Goal: Information Seeking & Learning: Learn about a topic

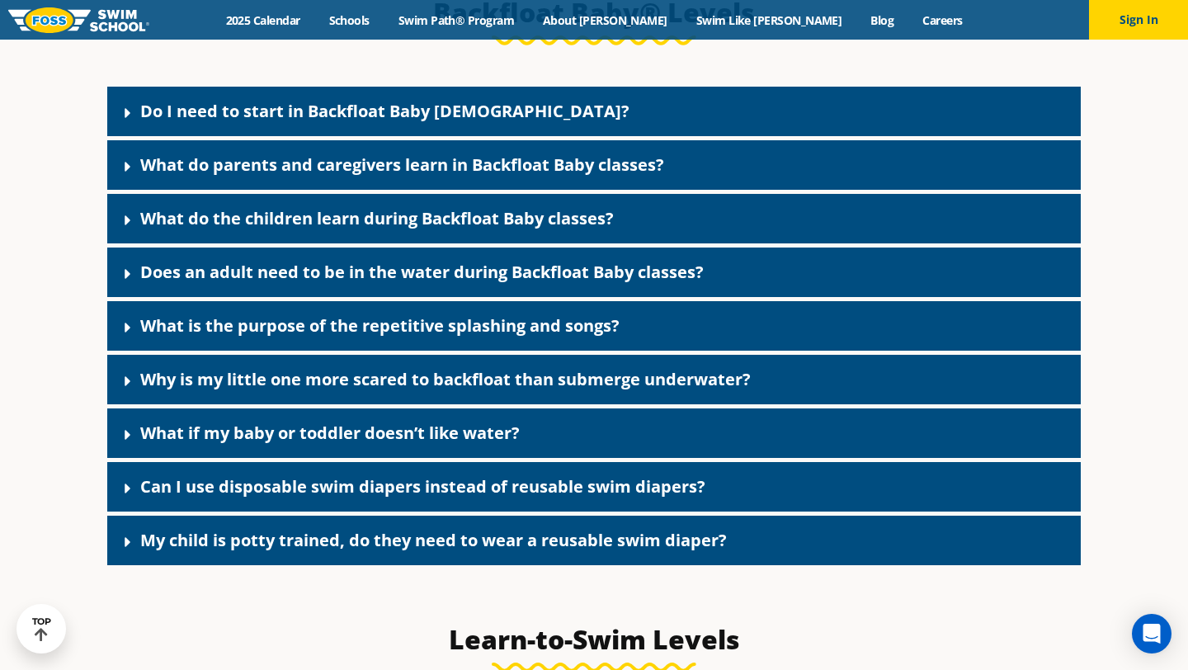
click at [266, 122] on link "Do I need to start in Backfloat Baby [DEMOGRAPHIC_DATA]?" at bounding box center [384, 111] width 489 height 22
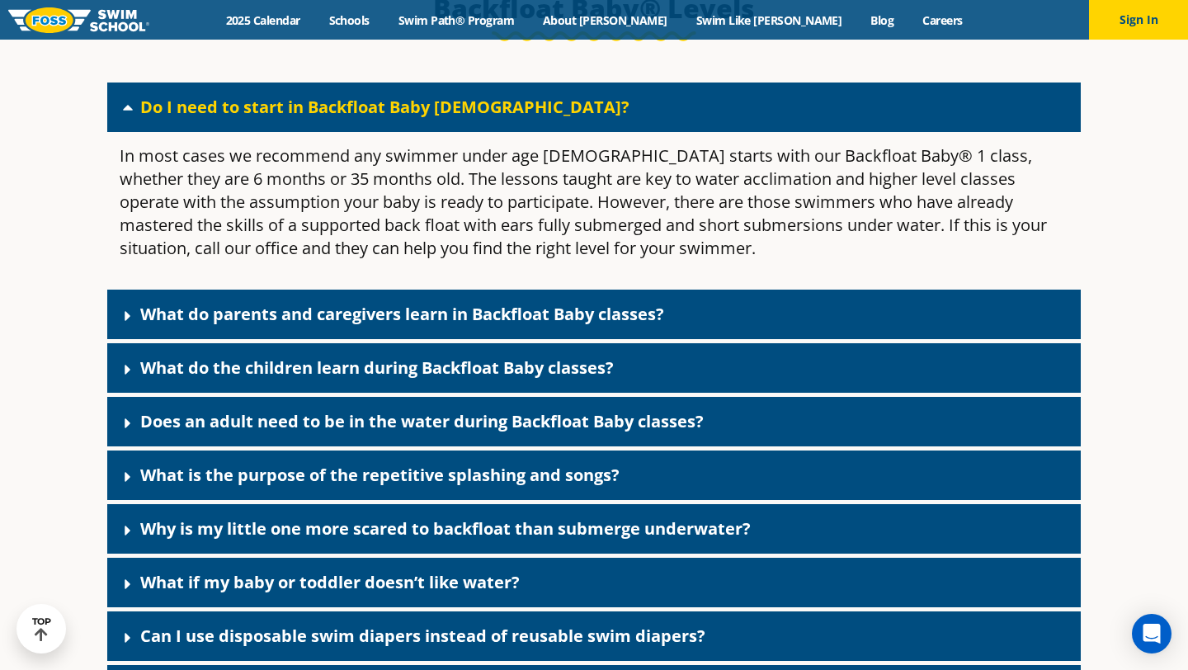
scroll to position [3655, 0]
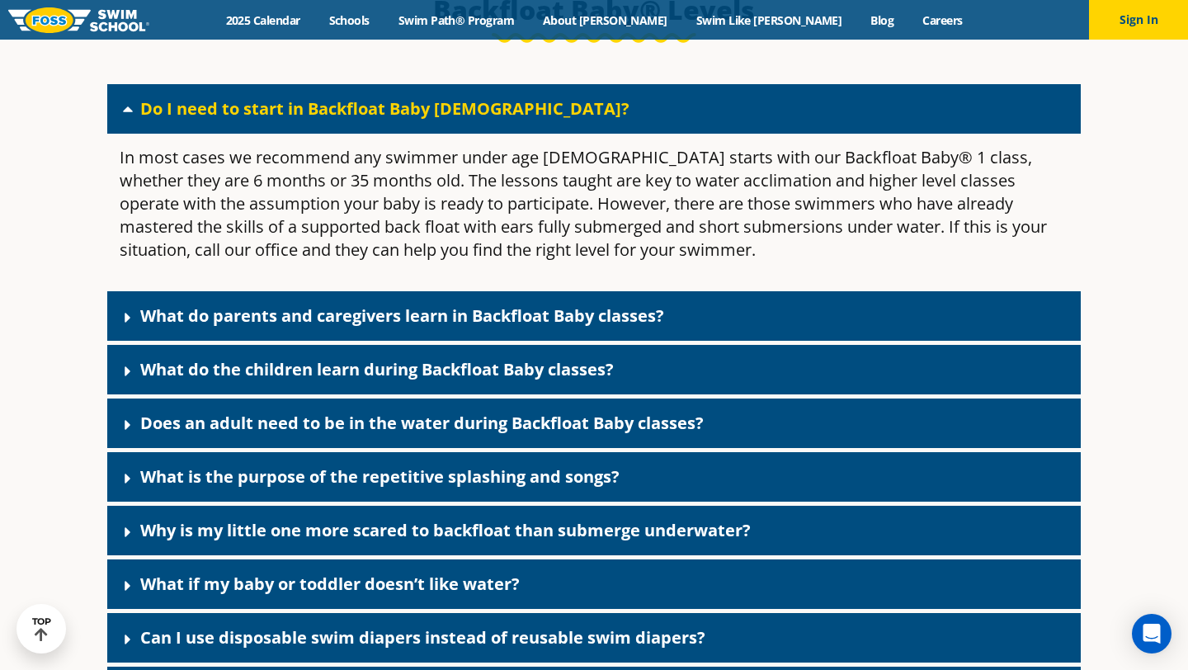
click at [265, 327] on link "What do parents and caregivers learn in Backfloat Baby classes?" at bounding box center [402, 315] width 524 height 22
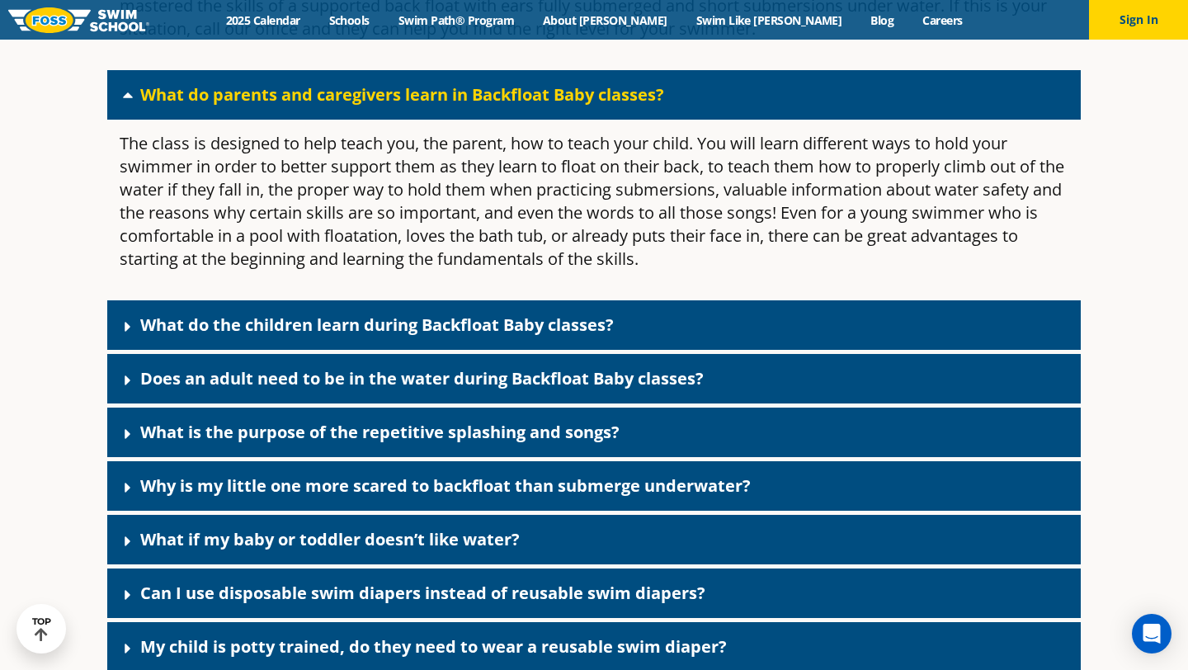
scroll to position [3885, 0]
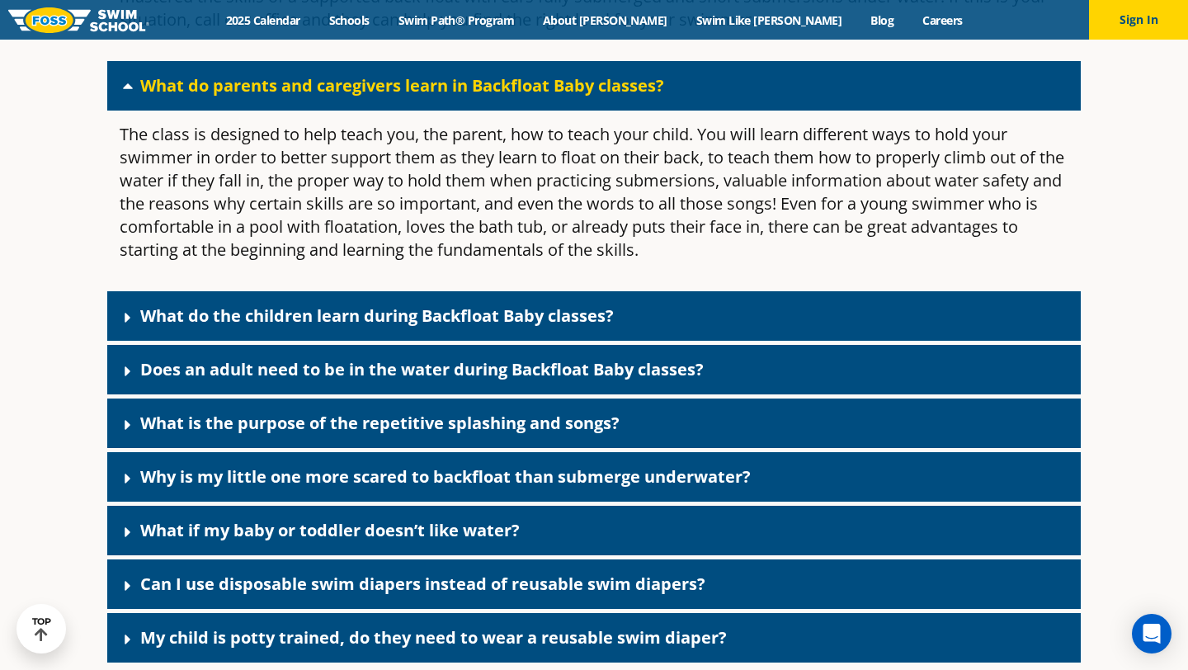
click at [291, 327] on link "What do the children learn during Backfloat Baby classes?" at bounding box center [377, 315] width 474 height 22
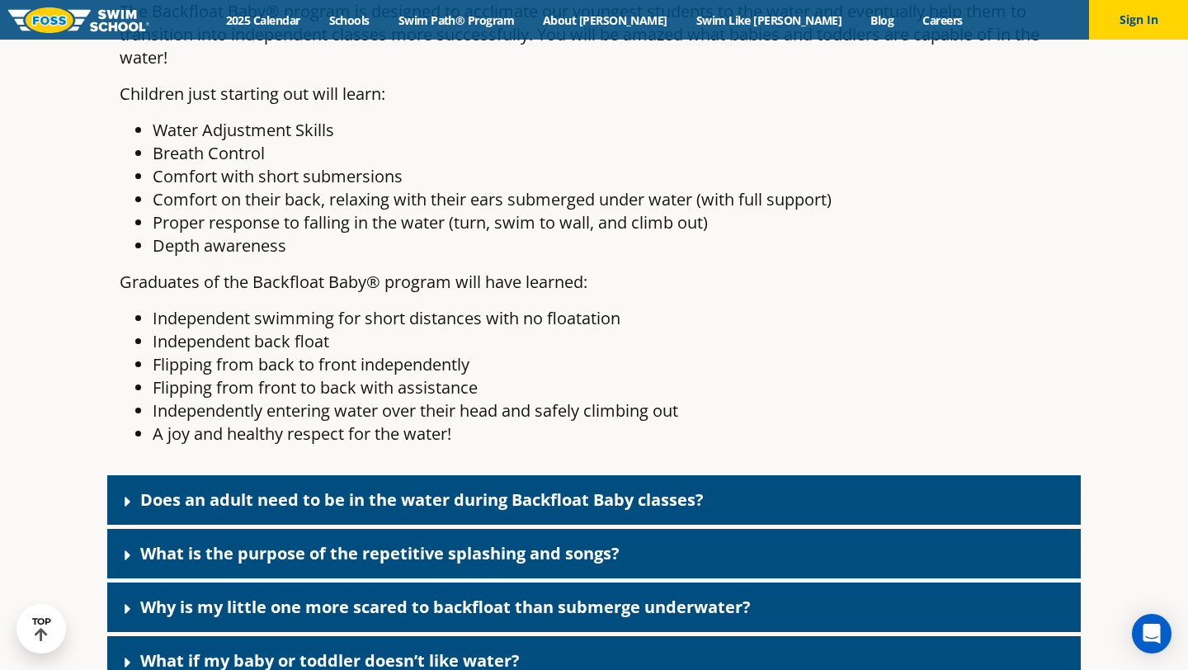
scroll to position [4239, 0]
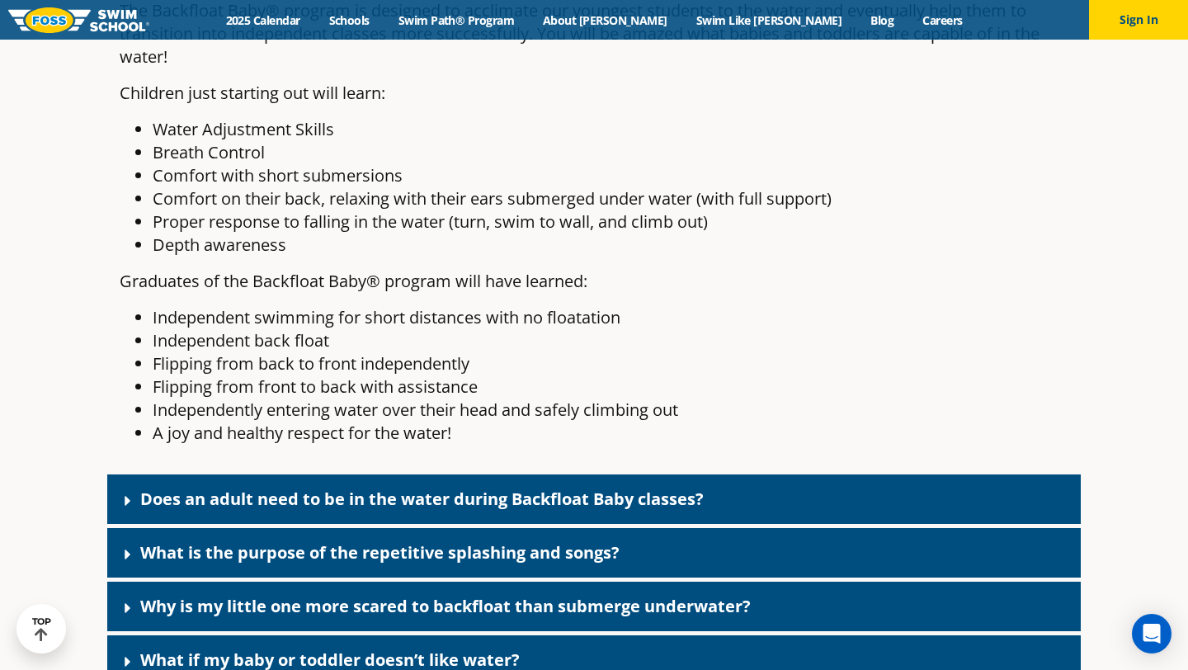
click at [277, 510] on link "Does an adult need to be in the water during Backfloat Baby classes?" at bounding box center [421, 499] width 563 height 22
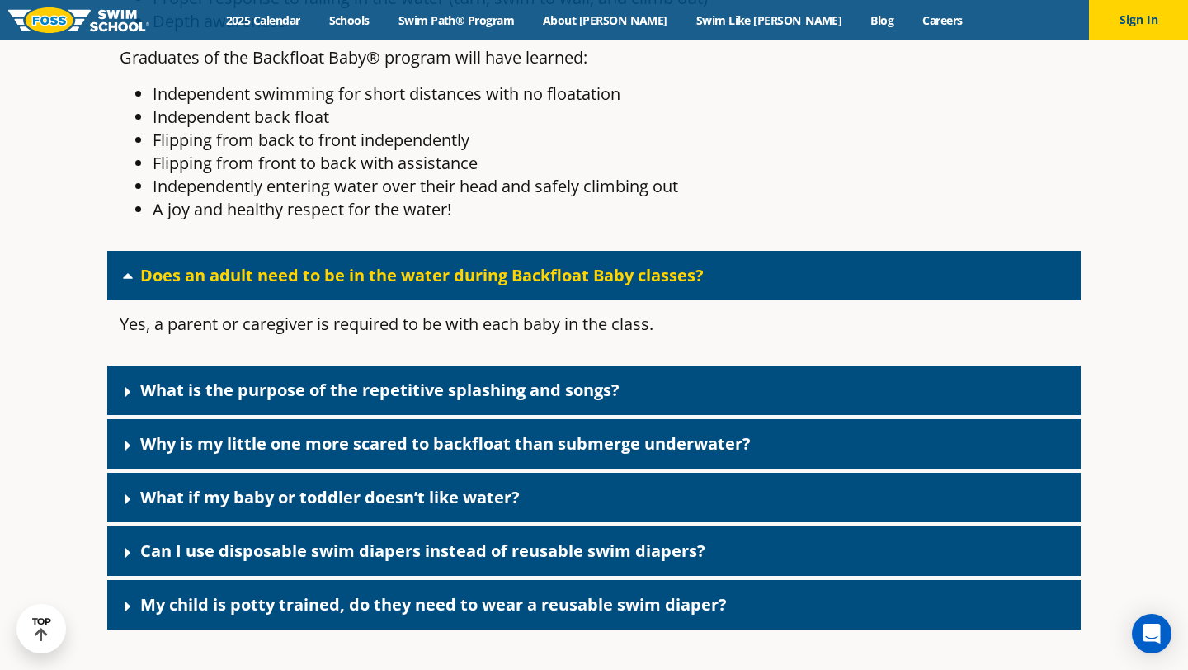
scroll to position [4465, 0]
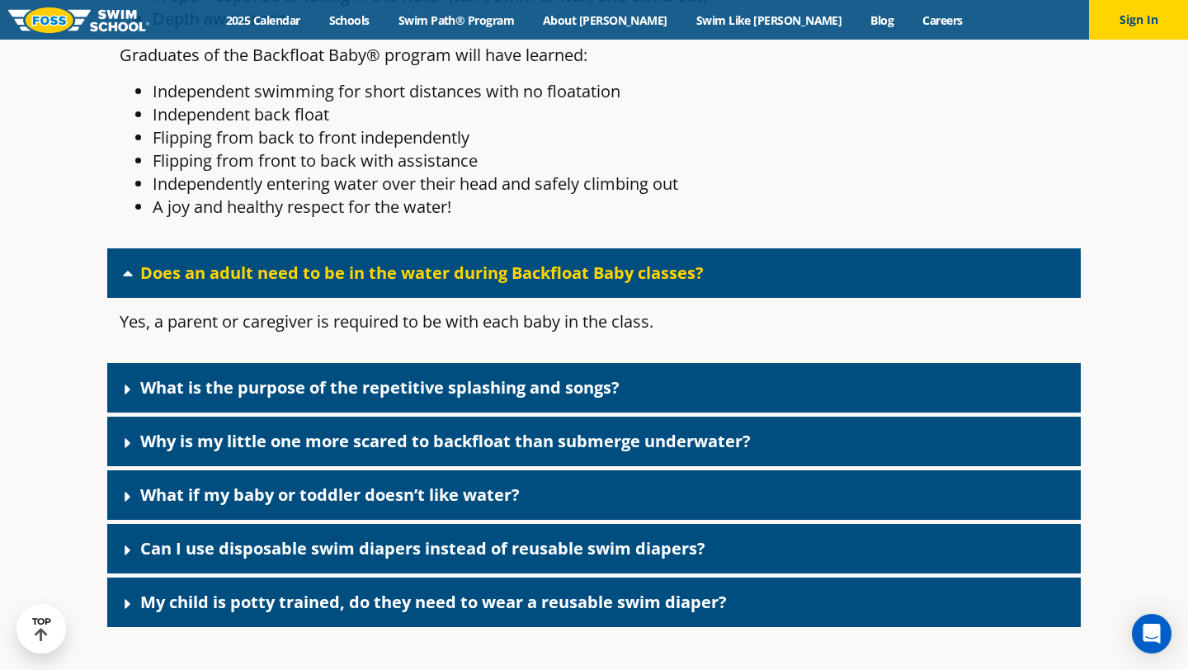
click at [275, 398] on link "What is the purpose of the repetitive splashing and songs?" at bounding box center [379, 387] width 479 height 22
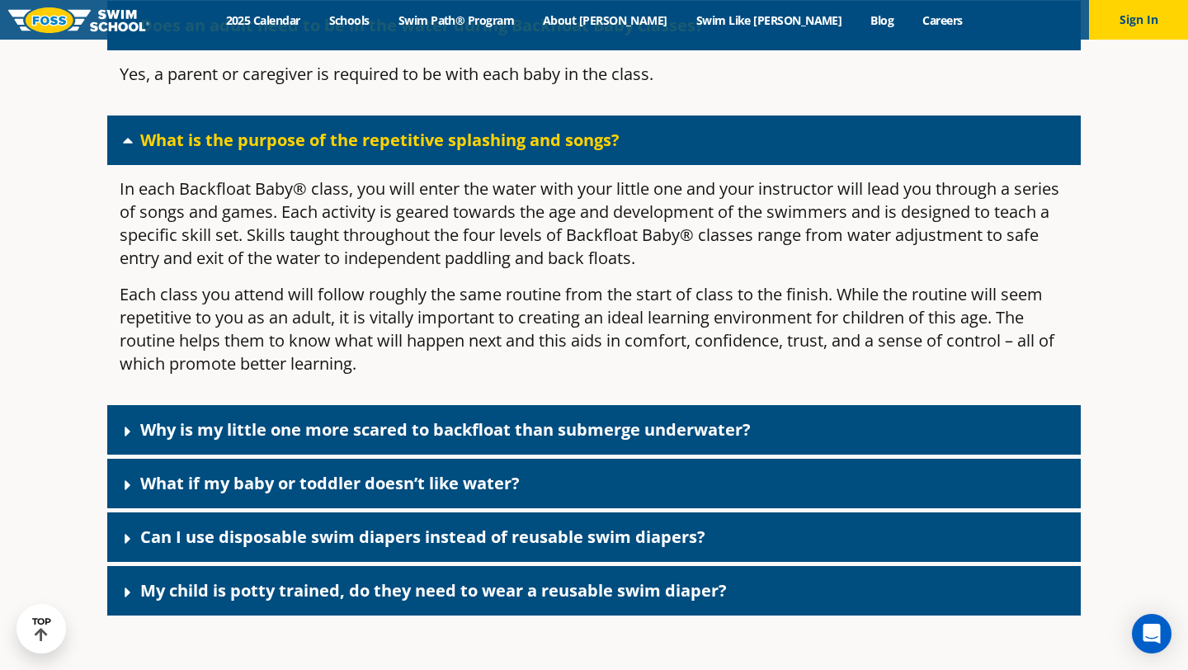
scroll to position [4714, 0]
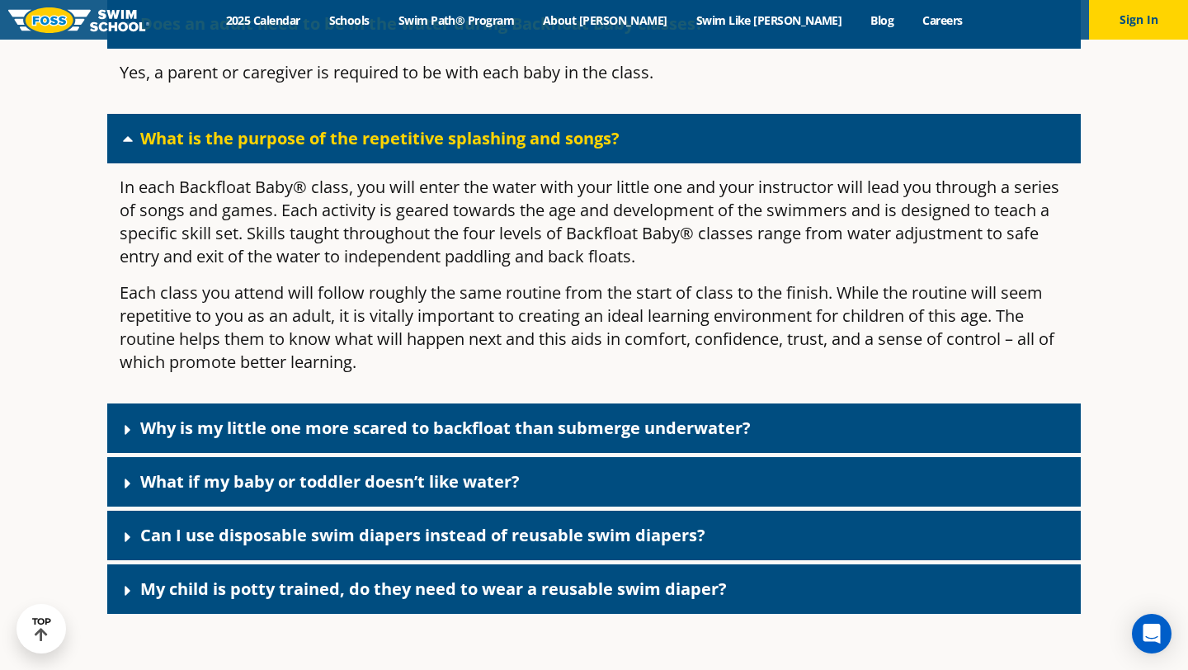
click at [317, 439] on link "Why is my little one more scared to backfloat than submerge underwater?" at bounding box center [445, 428] width 610 height 22
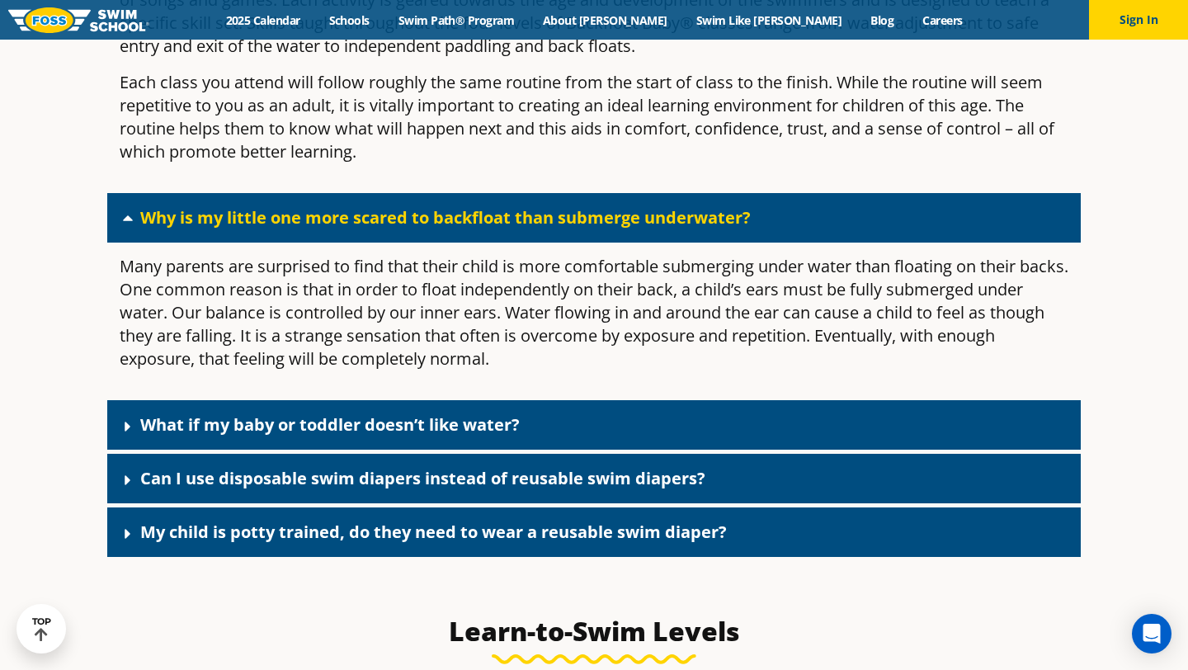
scroll to position [4930, 0]
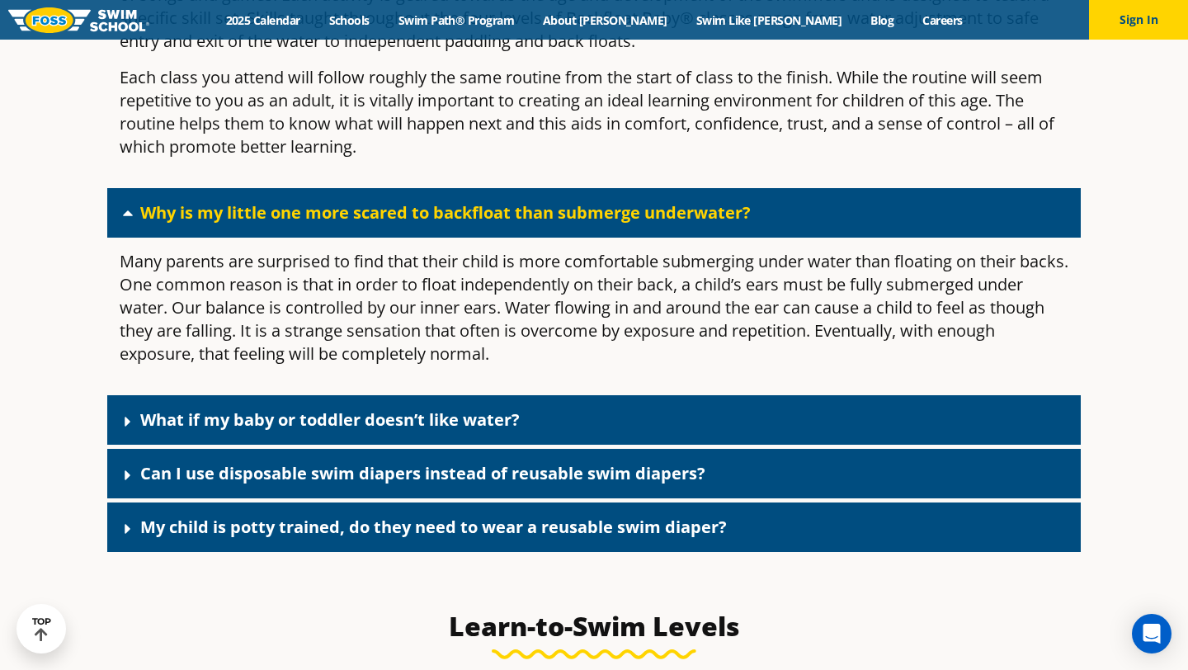
click at [316, 431] on link "What if my baby or toddler doesn’t like water?" at bounding box center [329, 419] width 379 height 22
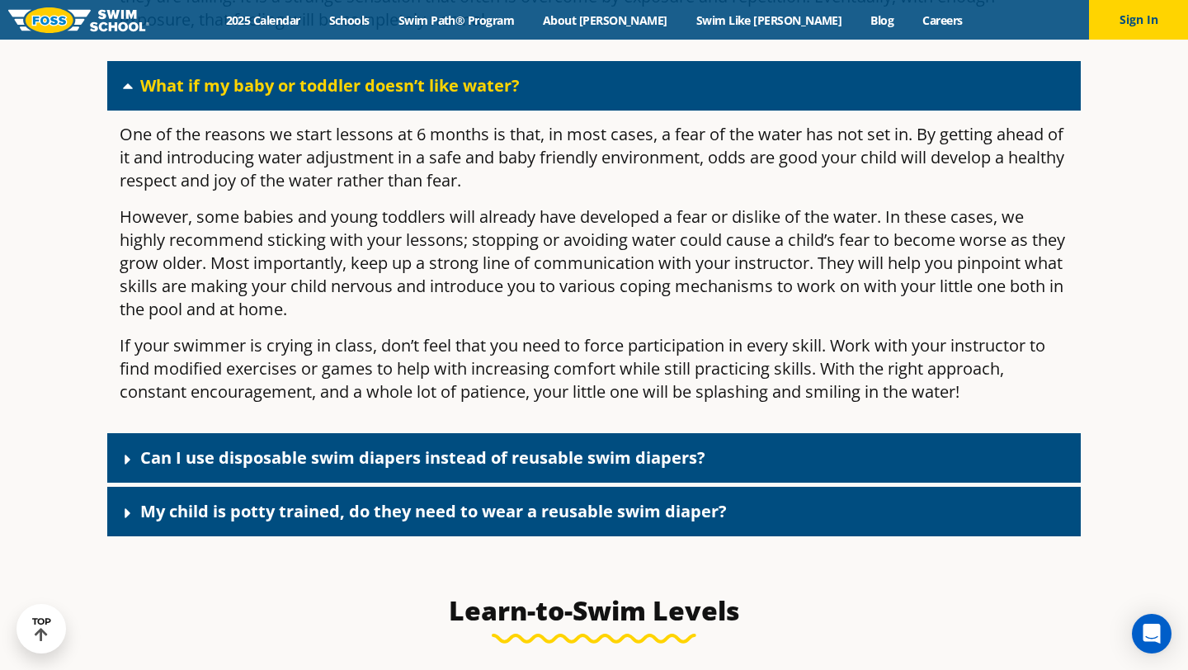
scroll to position [5268, 0]
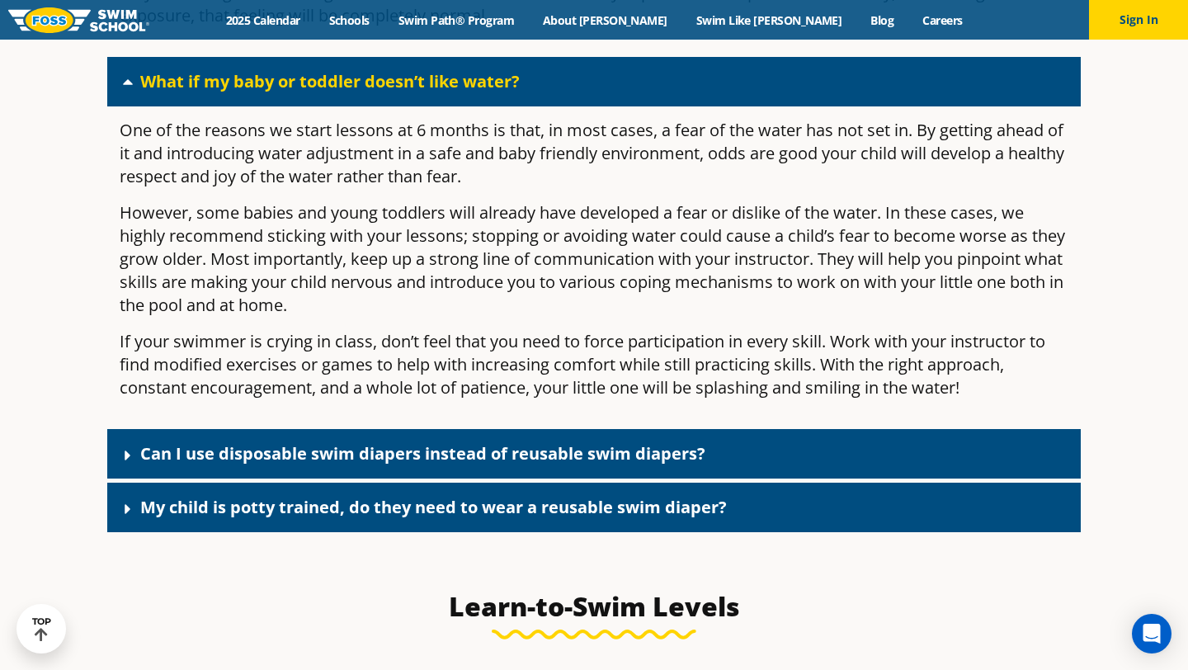
click at [346, 464] on link "Can I use disposable swim diapers instead of reusable swim diapers?" at bounding box center [422, 453] width 565 height 22
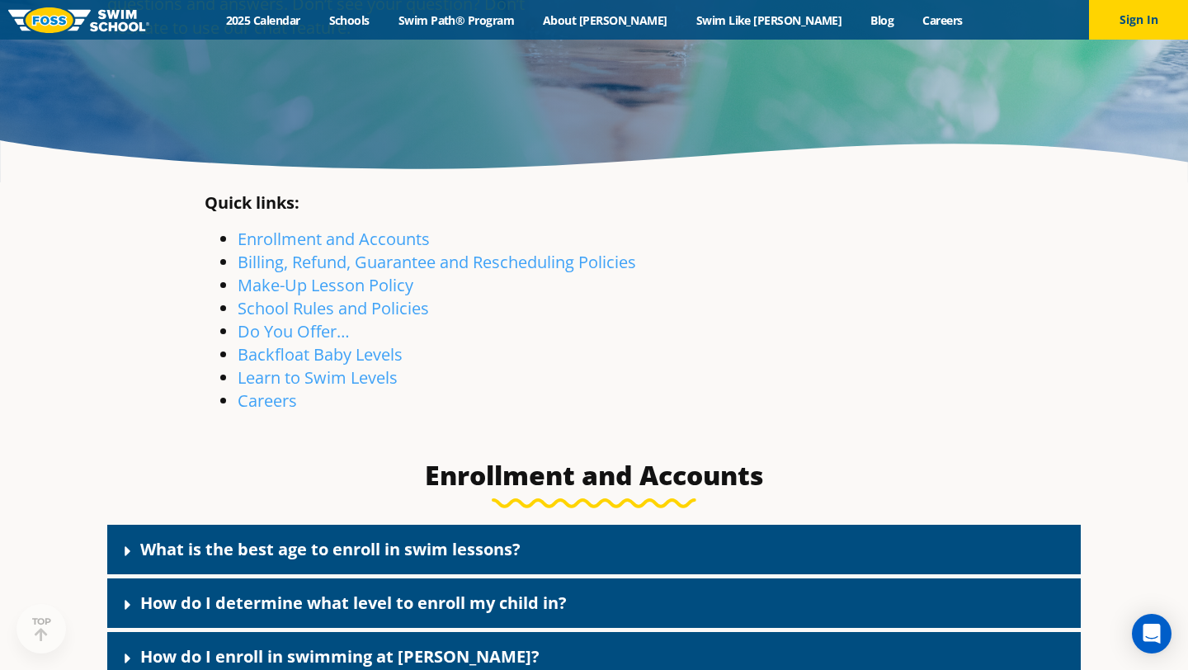
scroll to position [287, 0]
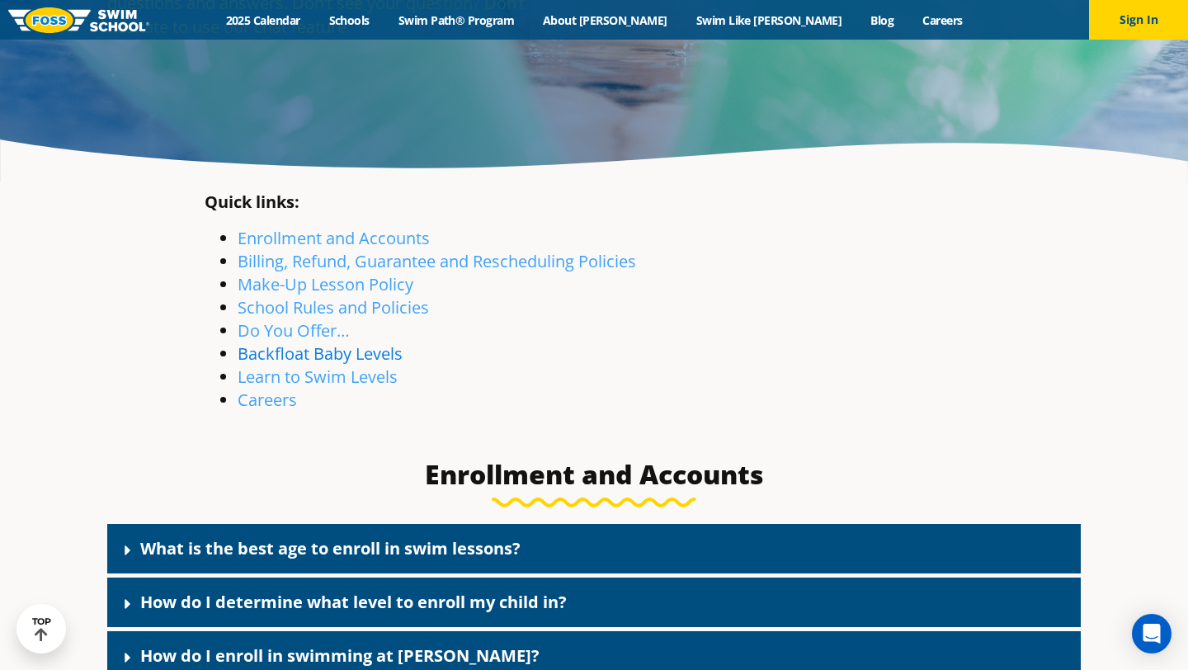
click at [365, 347] on link "Backfloat Baby Levels" at bounding box center [320, 353] width 165 height 22
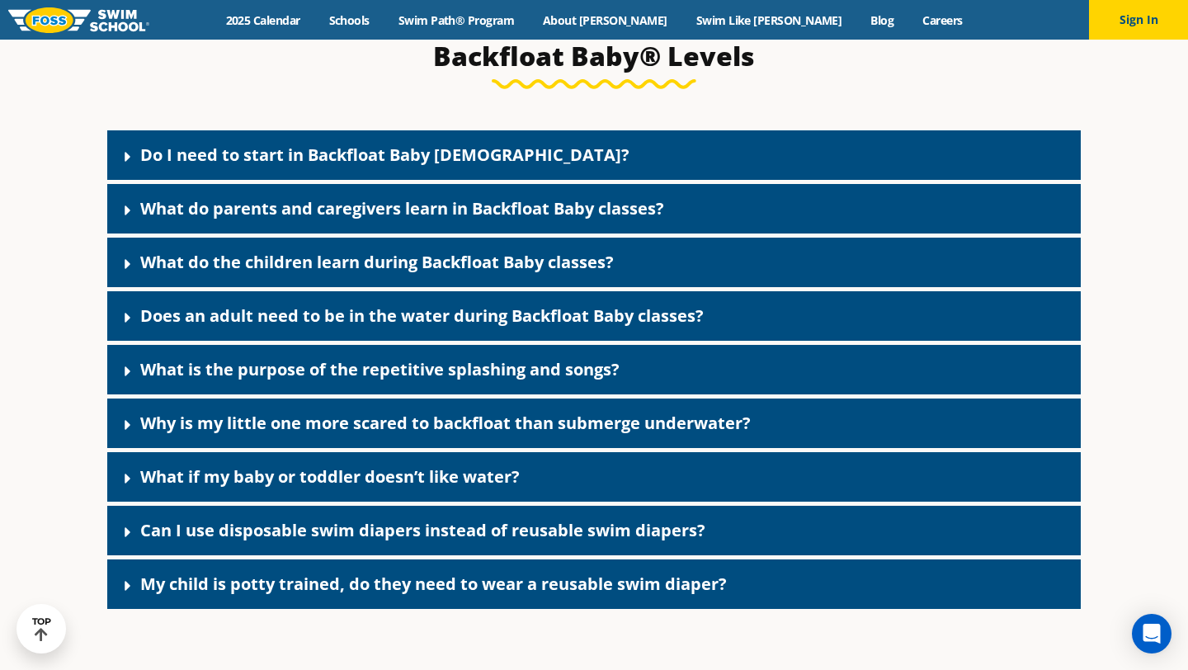
click at [552, 168] on div "Do I need to start in Backfloat Baby [DEMOGRAPHIC_DATA]?" at bounding box center [593, 154] width 973 height 49
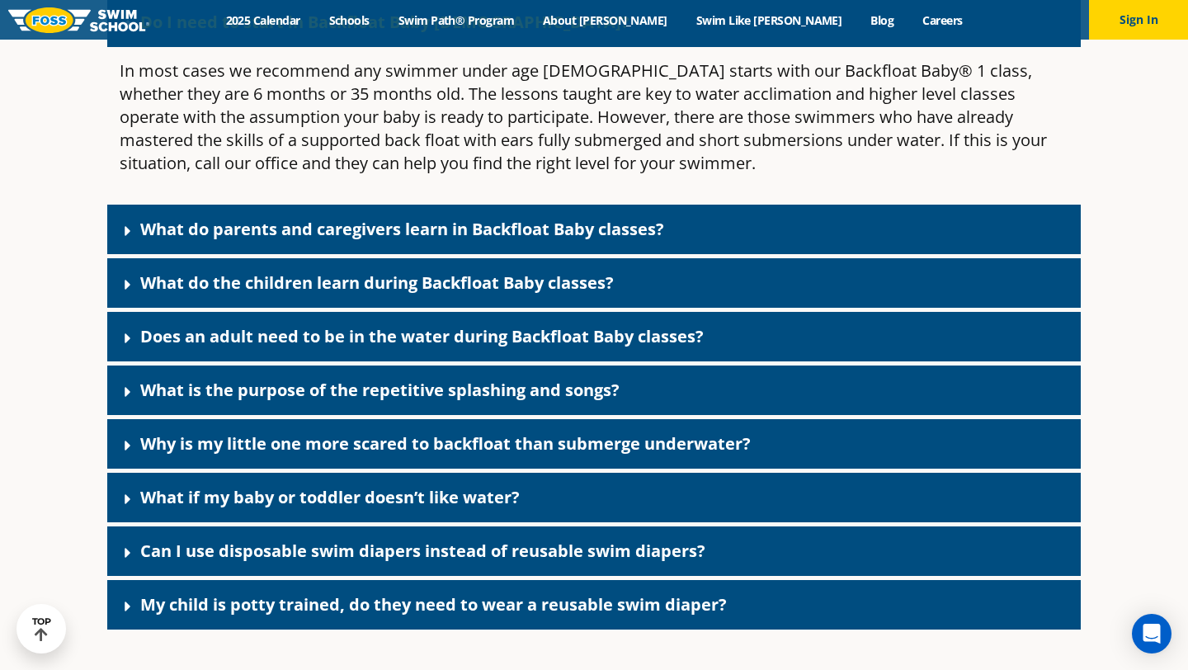
scroll to position [3751, 0]
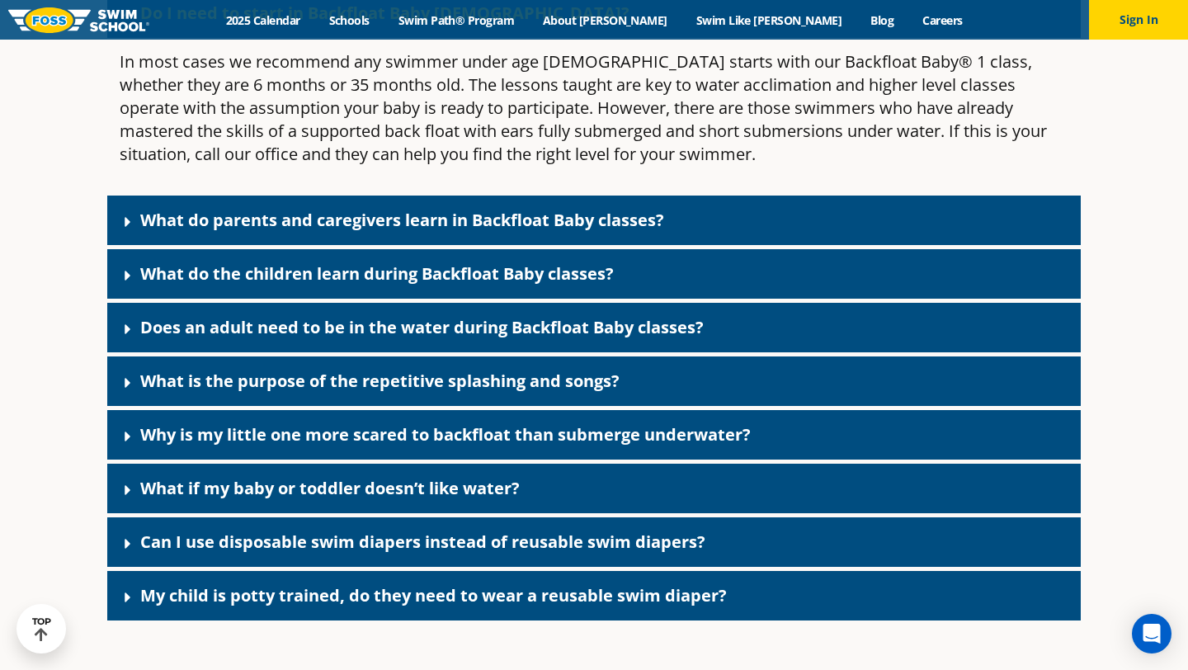
click at [479, 245] on div "What do parents and caregivers learn in Backfloat Baby classes?" at bounding box center [593, 220] width 973 height 49
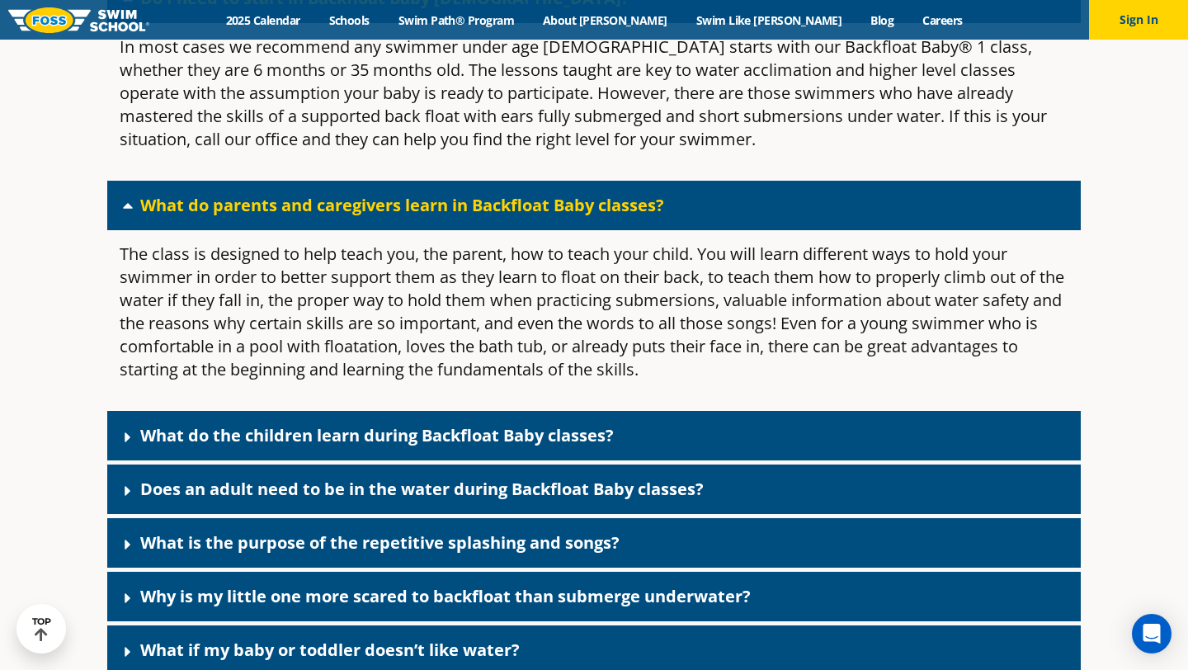
scroll to position [3711, 0]
